Goal: Learn about a topic: Learn about a topic

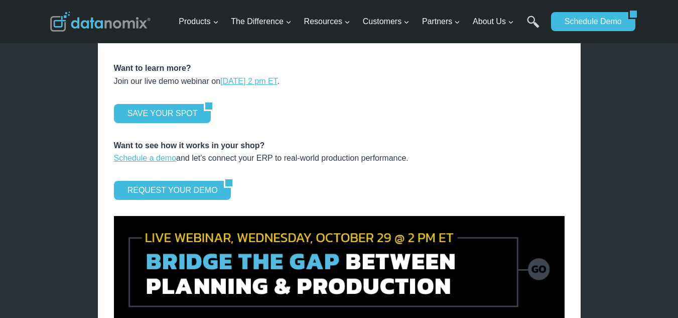
scroll to position [1405, 0]
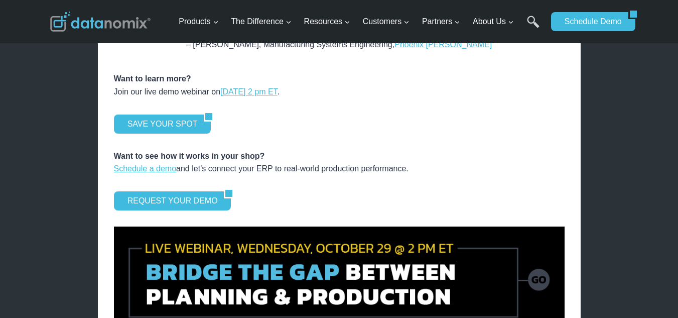
click at [491, 191] on div "REQUEST YOUR DEMO" at bounding box center [339, 200] width 450 height 19
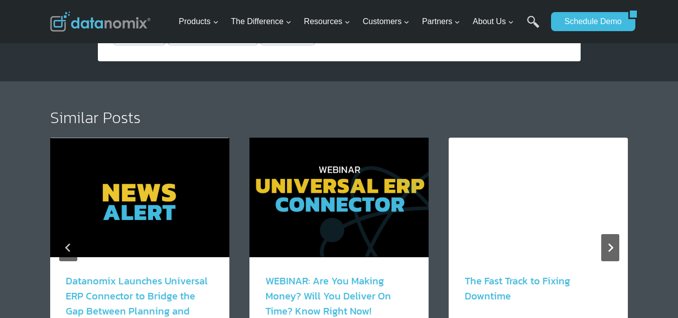
scroll to position [1772, 0]
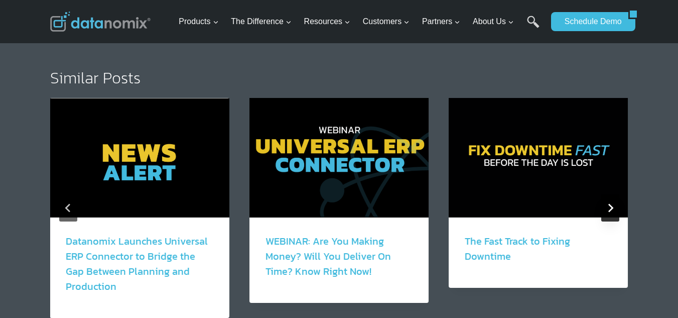
click at [609, 203] on icon "Next" at bounding box center [610, 207] width 5 height 9
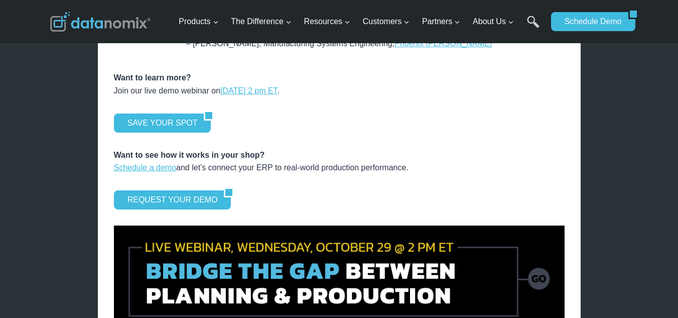
scroll to position [1438, 0]
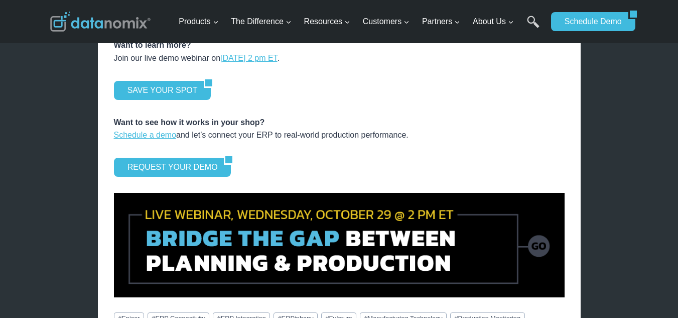
click at [201, 220] on img at bounding box center [339, 245] width 450 height 104
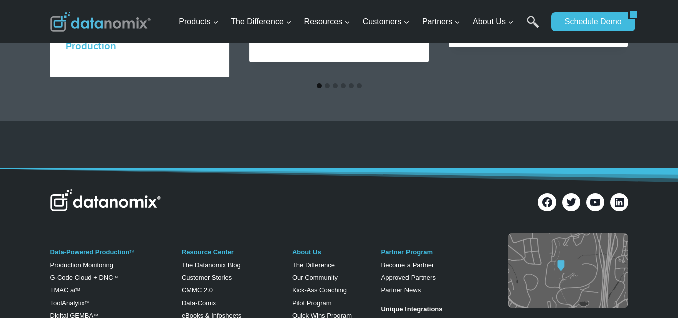
scroll to position [1304, 0]
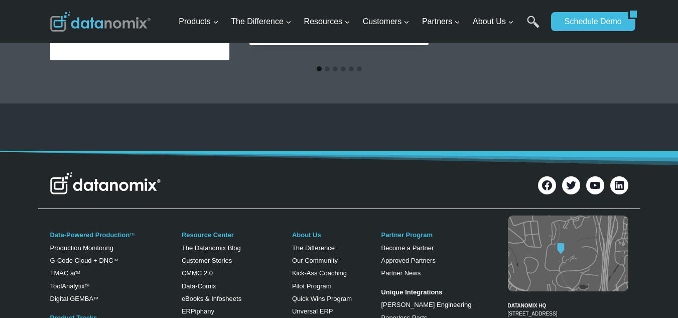
click at [121, 178] on img at bounding box center [105, 183] width 110 height 22
